Goal: Task Accomplishment & Management: Use online tool/utility

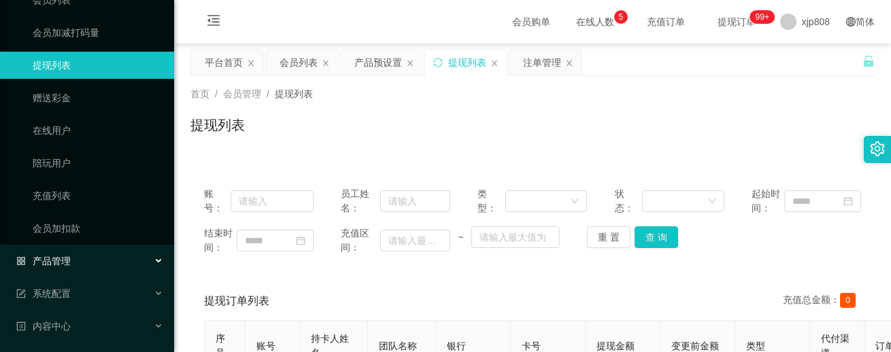
click at [71, 268] on div "产品管理" at bounding box center [87, 261] width 174 height 27
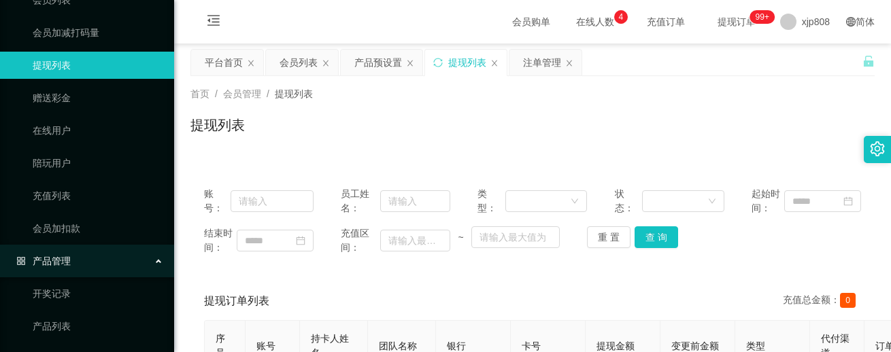
scroll to position [272, 0]
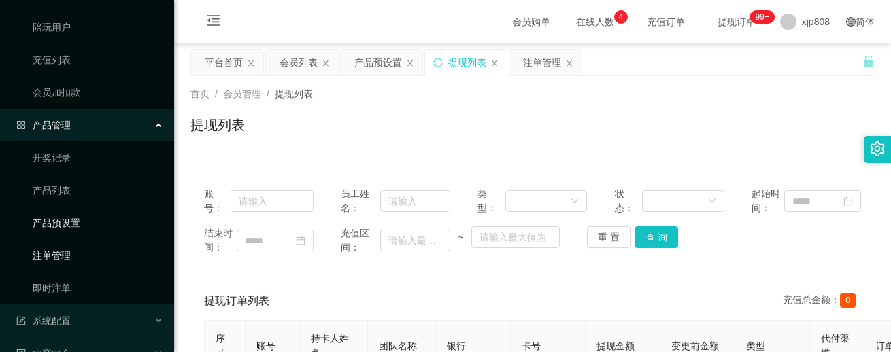
click at [75, 229] on link "产品预设置" at bounding box center [98, 222] width 131 height 27
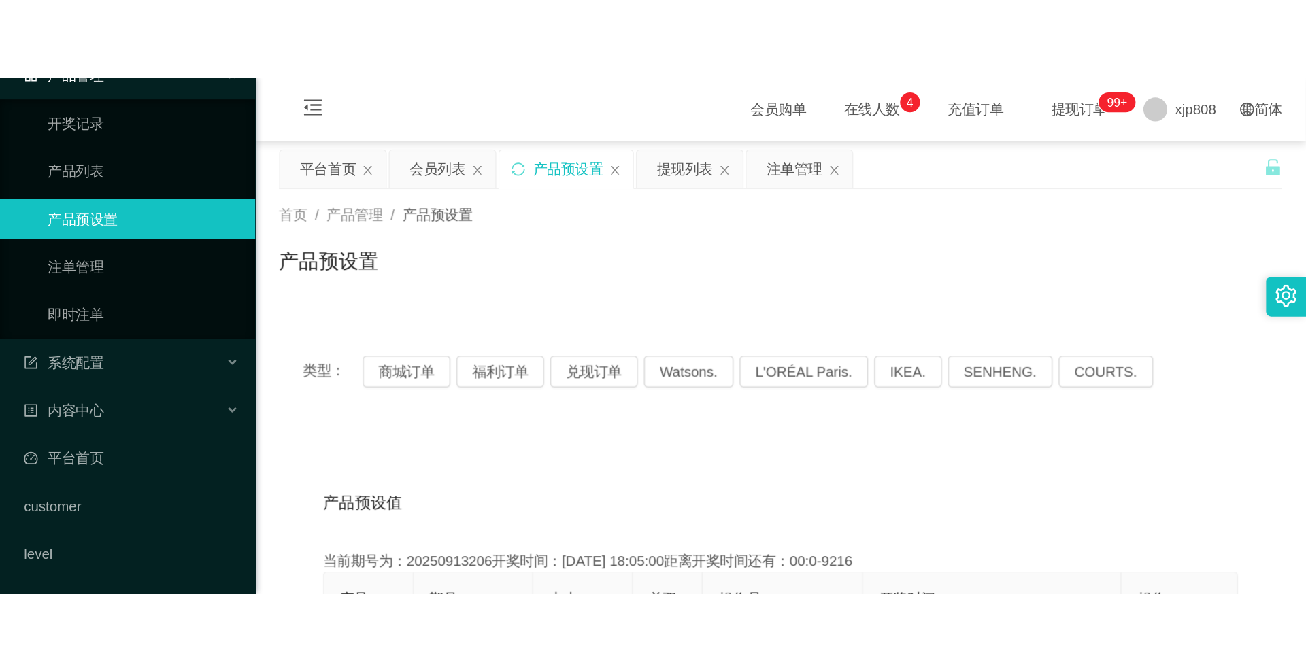
scroll to position [137, 0]
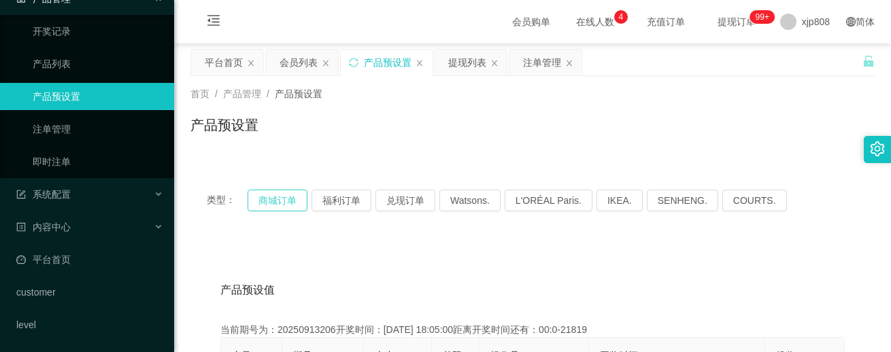
click at [259, 203] on button "商城订单" at bounding box center [278, 201] width 60 height 22
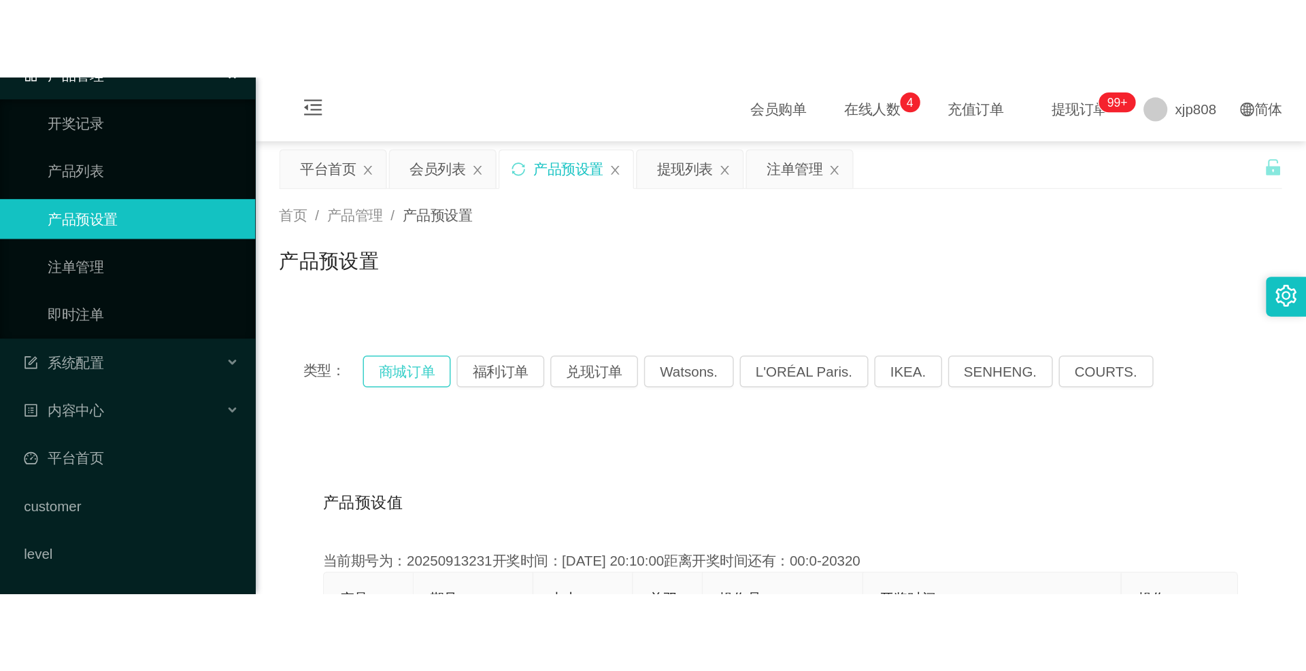
scroll to position [0, 0]
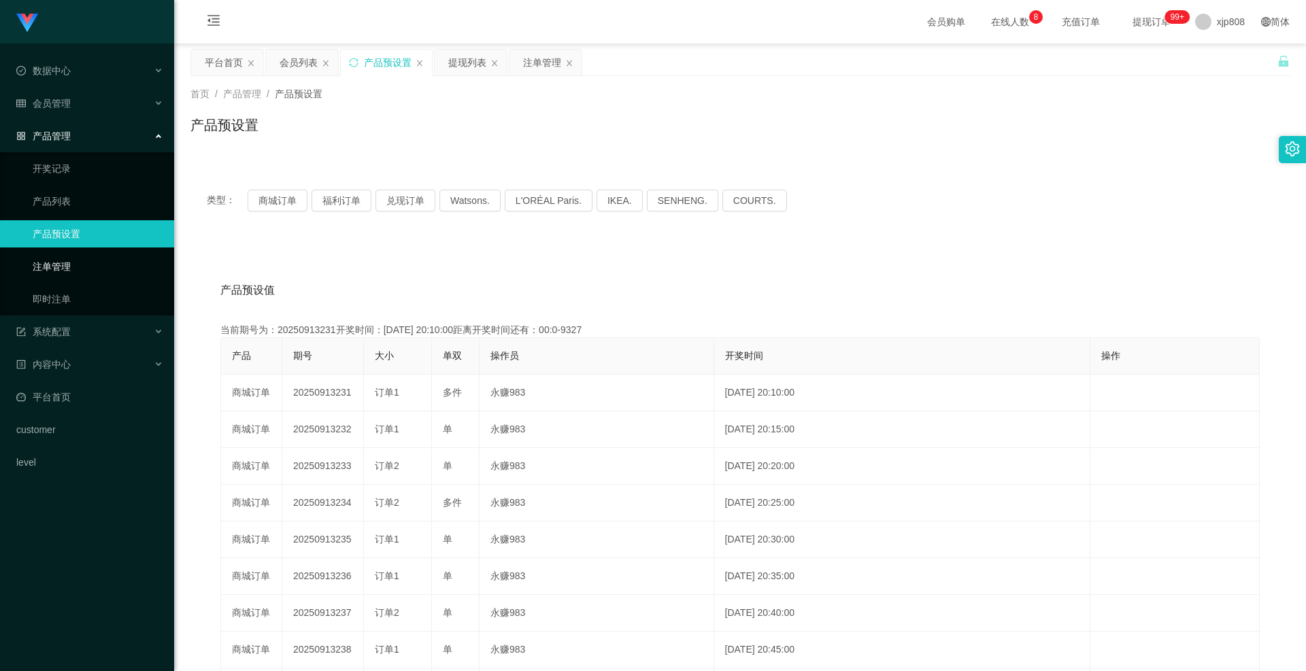
click at [90, 266] on link "注单管理" at bounding box center [98, 266] width 131 height 27
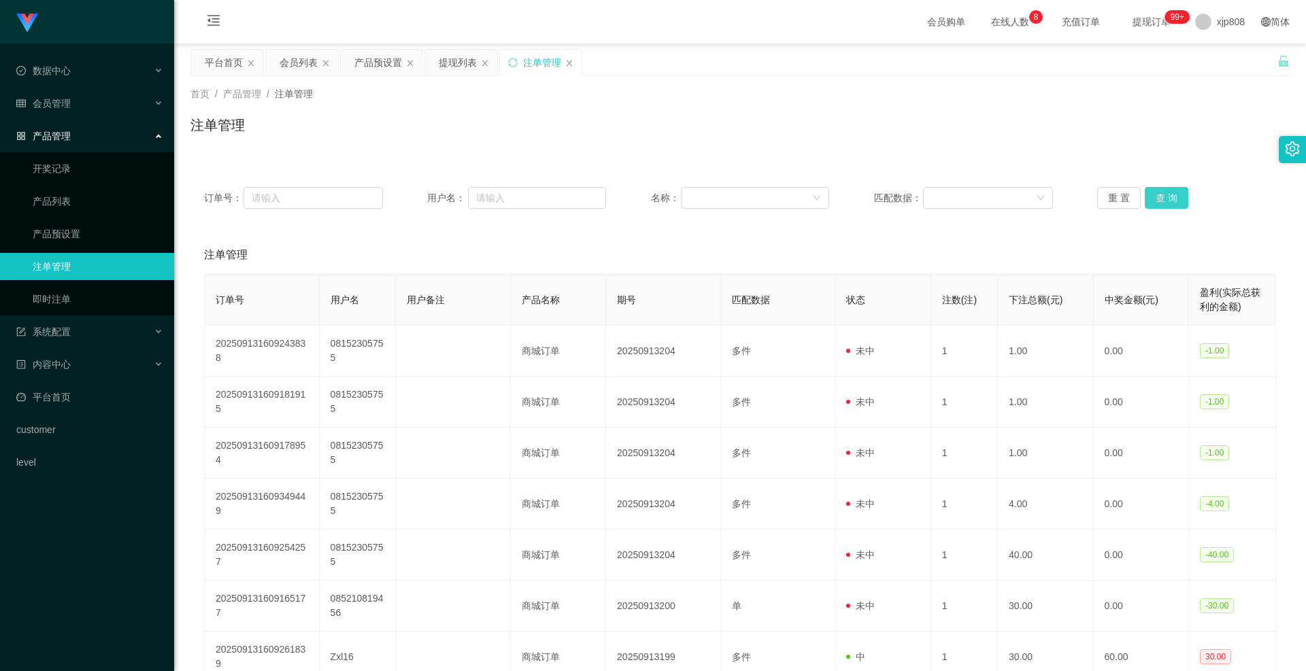
click at [890, 199] on button "查 询" at bounding box center [1167, 198] width 44 height 22
click at [890, 199] on div "重 置 查 询" at bounding box center [1186, 198] width 179 height 22
click at [890, 199] on button "查 询" at bounding box center [1167, 198] width 44 height 22
click at [890, 199] on div "重 置 查 询" at bounding box center [1186, 198] width 179 height 22
click at [890, 199] on button "查 询" at bounding box center [1167, 198] width 44 height 22
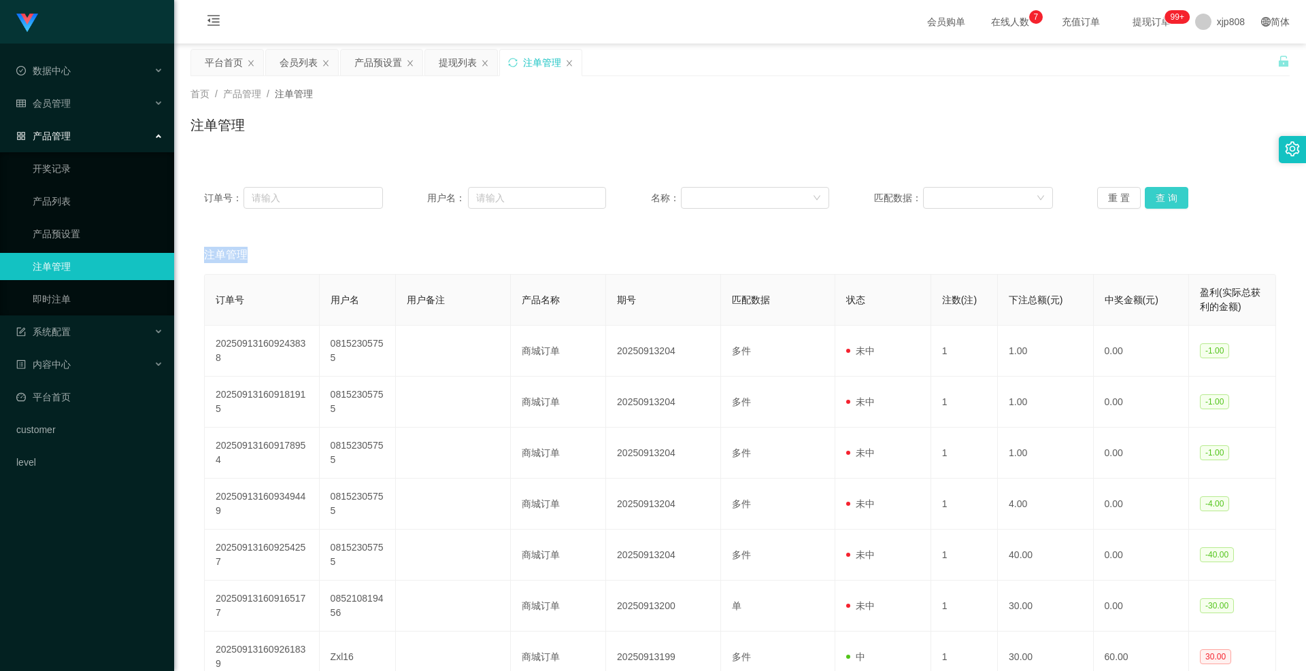
click at [890, 197] on button "查 询" at bounding box center [1167, 198] width 44 height 22
click at [890, 197] on div "重 置 查 询" at bounding box center [1186, 198] width 179 height 22
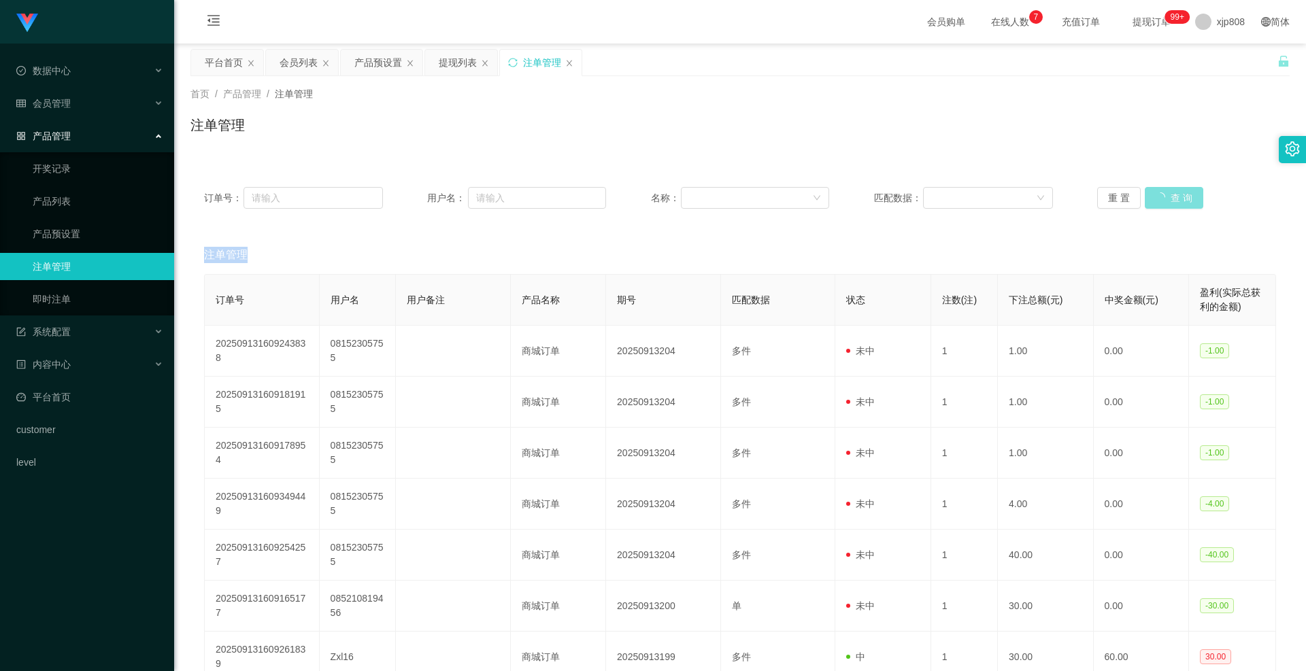
click at [890, 197] on div "重 置 查 询" at bounding box center [1186, 198] width 179 height 22
click at [890, 197] on button "查 询" at bounding box center [1167, 198] width 44 height 22
click at [890, 197] on div "重 置 查 询" at bounding box center [1186, 198] width 179 height 22
click at [890, 207] on button "查 询" at bounding box center [1167, 198] width 44 height 22
click at [890, 206] on div "重 置 查 询" at bounding box center [1186, 198] width 179 height 22
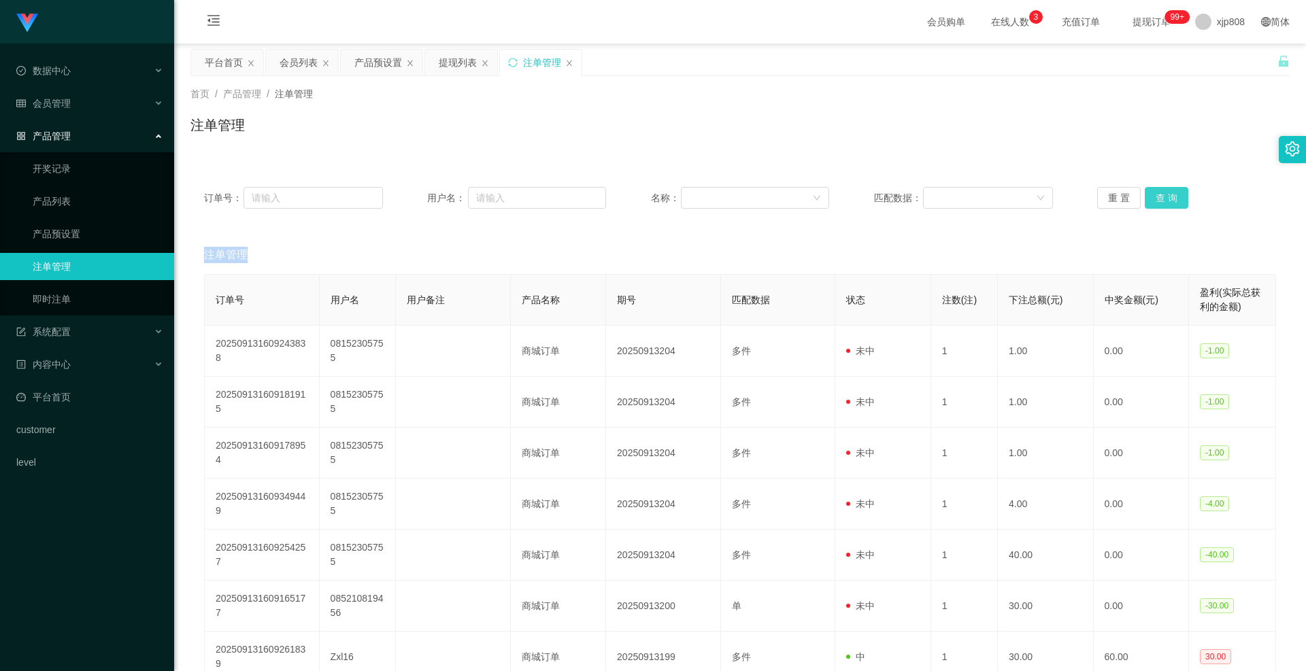
click at [890, 206] on button "查 询" at bounding box center [1167, 198] width 44 height 22
click at [890, 201] on button "查 询" at bounding box center [1167, 198] width 44 height 22
click at [890, 201] on div "重 置 查 询" at bounding box center [1186, 198] width 179 height 22
click at [890, 201] on button "查 询" at bounding box center [1167, 198] width 44 height 22
click at [890, 201] on div "重 置 查 询" at bounding box center [1186, 198] width 179 height 22
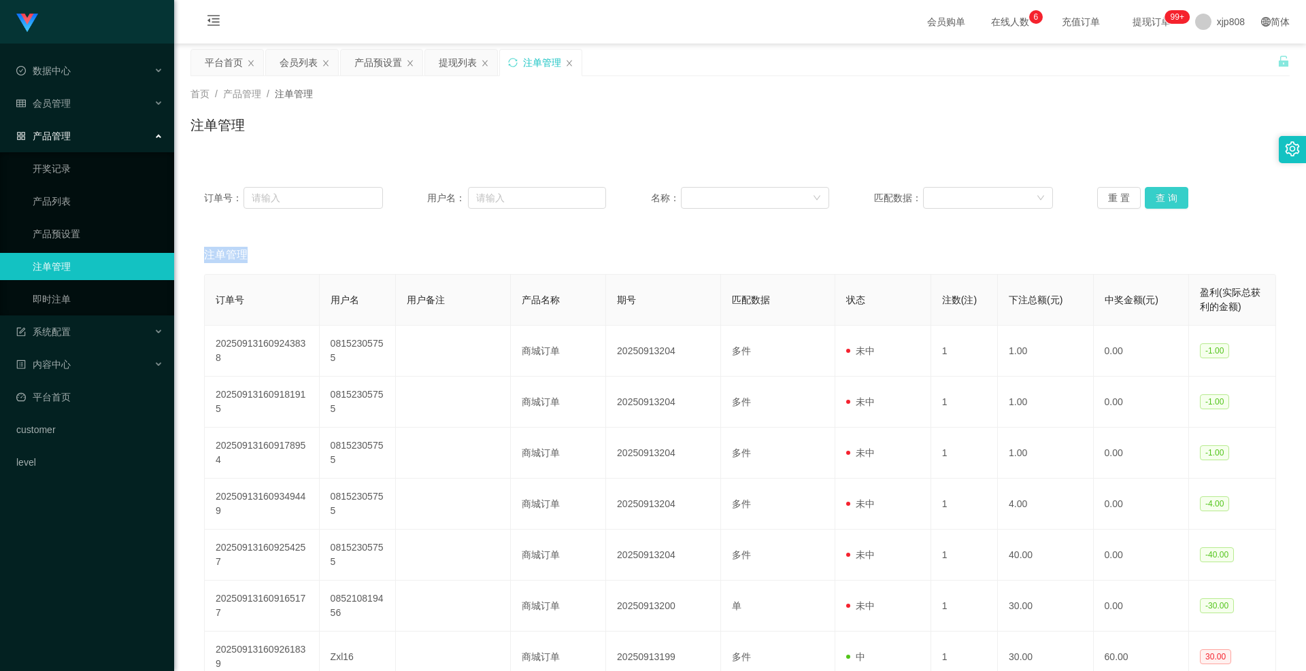
click at [890, 200] on button "查 询" at bounding box center [1167, 198] width 44 height 22
click at [890, 192] on button "查 询" at bounding box center [1167, 198] width 44 height 22
click at [890, 192] on div "重 置 查 询" at bounding box center [1186, 198] width 179 height 22
click at [890, 192] on button "查 询" at bounding box center [1167, 198] width 44 height 22
click at [890, 192] on div "重 置 查 询" at bounding box center [1186, 198] width 179 height 22
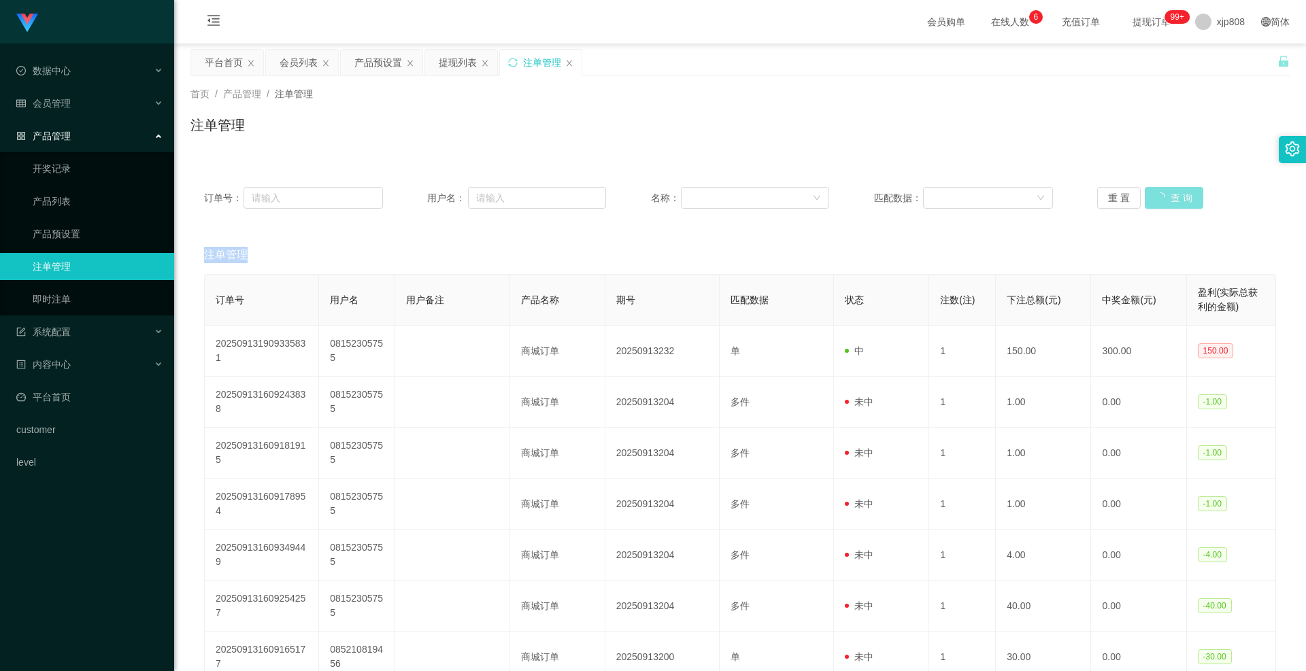
click at [890, 192] on button "查 询" at bounding box center [1174, 198] width 58 height 22
click at [890, 196] on button "查 询" at bounding box center [1167, 198] width 44 height 22
click at [890, 196] on div "重 置 查 询" at bounding box center [1186, 198] width 179 height 22
click at [890, 196] on button "查 询" at bounding box center [1167, 198] width 44 height 22
